Goal: Task Accomplishment & Management: Use online tool/utility

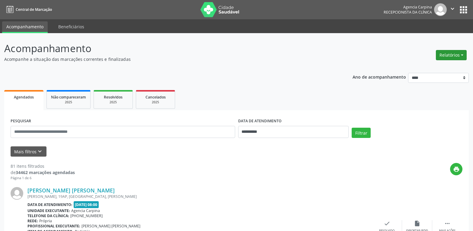
click at [445, 55] on button "Relatórios" at bounding box center [451, 55] width 31 height 10
click at [429, 68] on link "Agendamentos" at bounding box center [434, 68] width 65 height 8
select select "*"
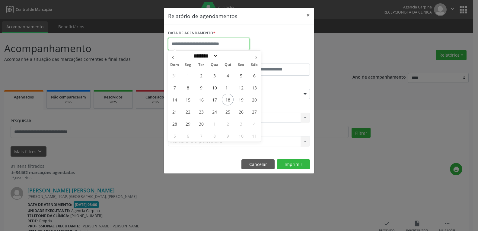
click at [225, 43] on input "text" at bounding box center [208, 44] width 81 height 12
click at [243, 99] on span "19" at bounding box center [241, 100] width 12 height 12
type input "**********"
click at [243, 99] on span "19" at bounding box center [241, 100] width 12 height 12
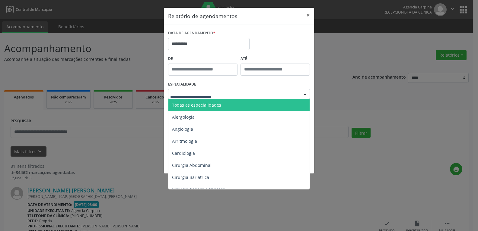
click at [299, 93] on div at bounding box center [239, 94] width 142 height 10
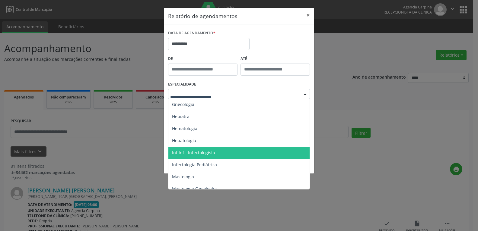
scroll to position [584, 0]
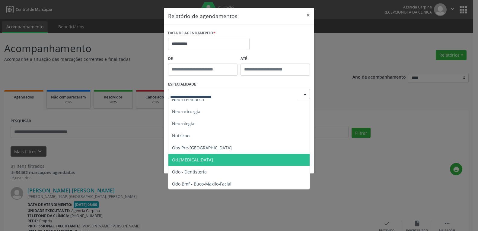
click at [208, 155] on span "Od.[MEDICAL_DATA]" at bounding box center [239, 160] width 142 height 12
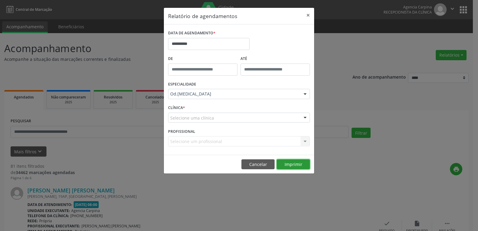
click at [307, 164] on button "Imprimir" at bounding box center [293, 165] width 33 height 10
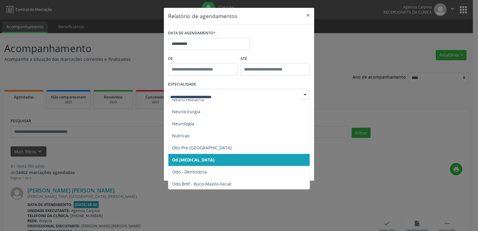
click at [299, 93] on div at bounding box center [239, 94] width 142 height 10
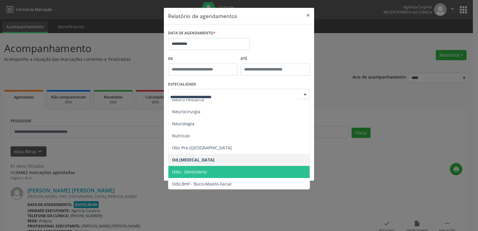
click at [207, 168] on span "Odo.- Dentisteria" at bounding box center [239, 172] width 142 height 12
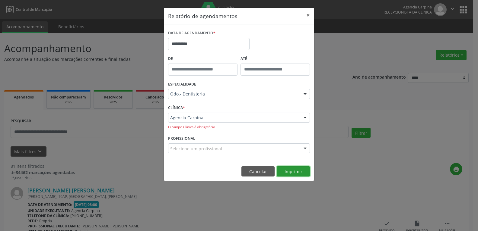
click at [297, 173] on button "Imprimir" at bounding box center [293, 171] width 33 height 10
